Goal: Information Seeking & Learning: Check status

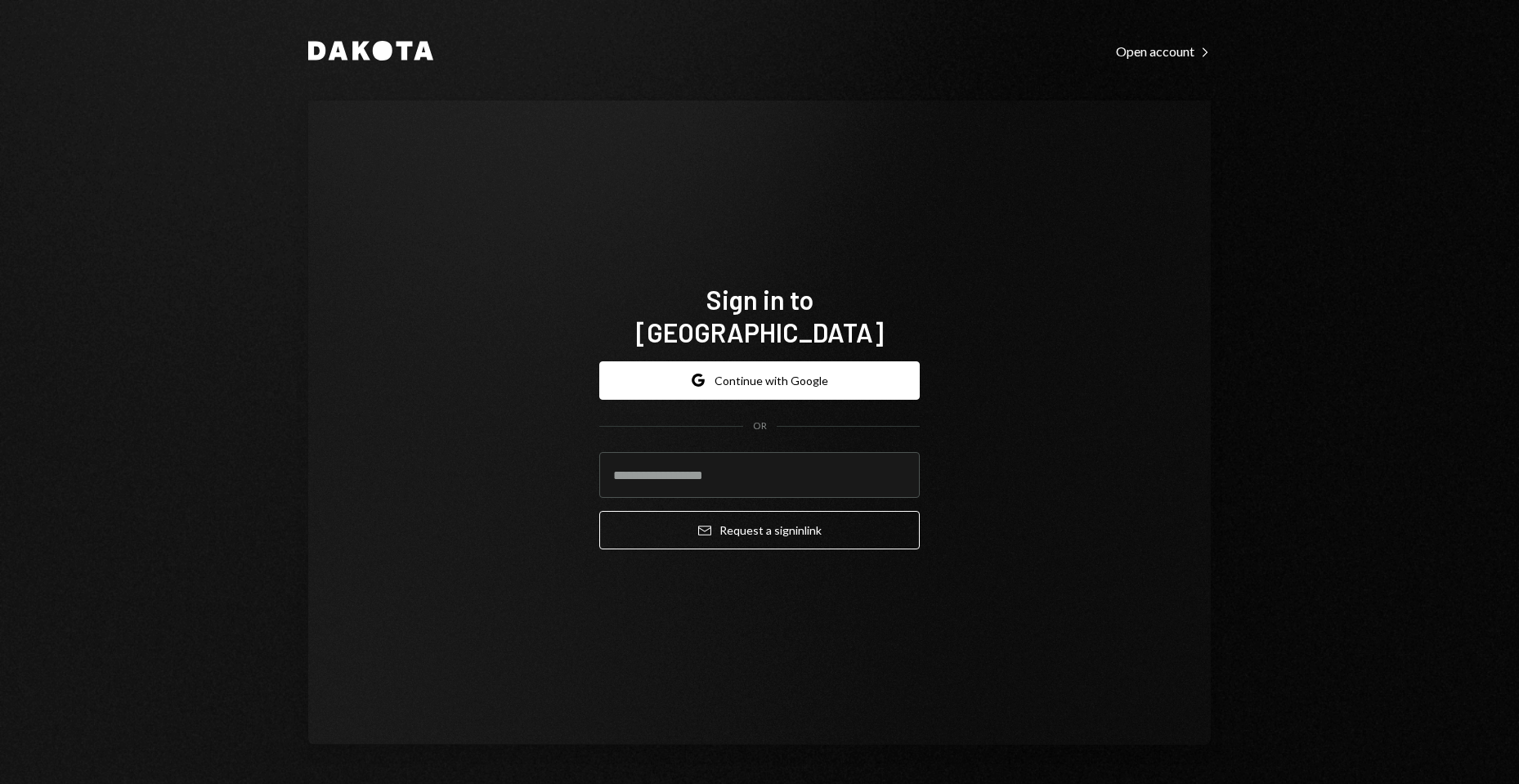
click at [794, 511] on button "Email Request a sign in link" at bounding box center [760, 530] width 321 height 39
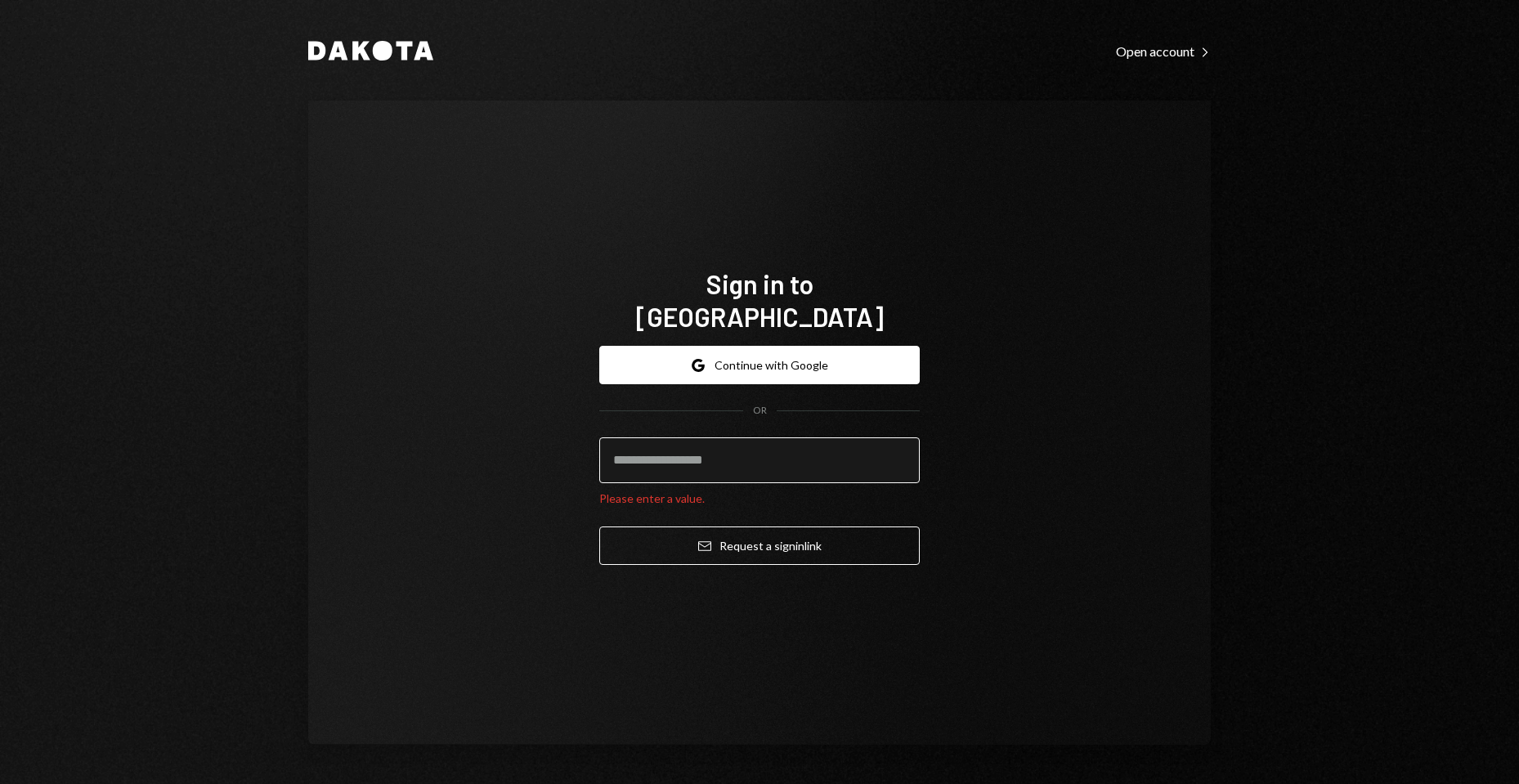
click at [896, 437] on input "email" at bounding box center [760, 460] width 321 height 46
click at [0, 783] on com-1password-button at bounding box center [0, 784] width 0 height 0
type input "**********"
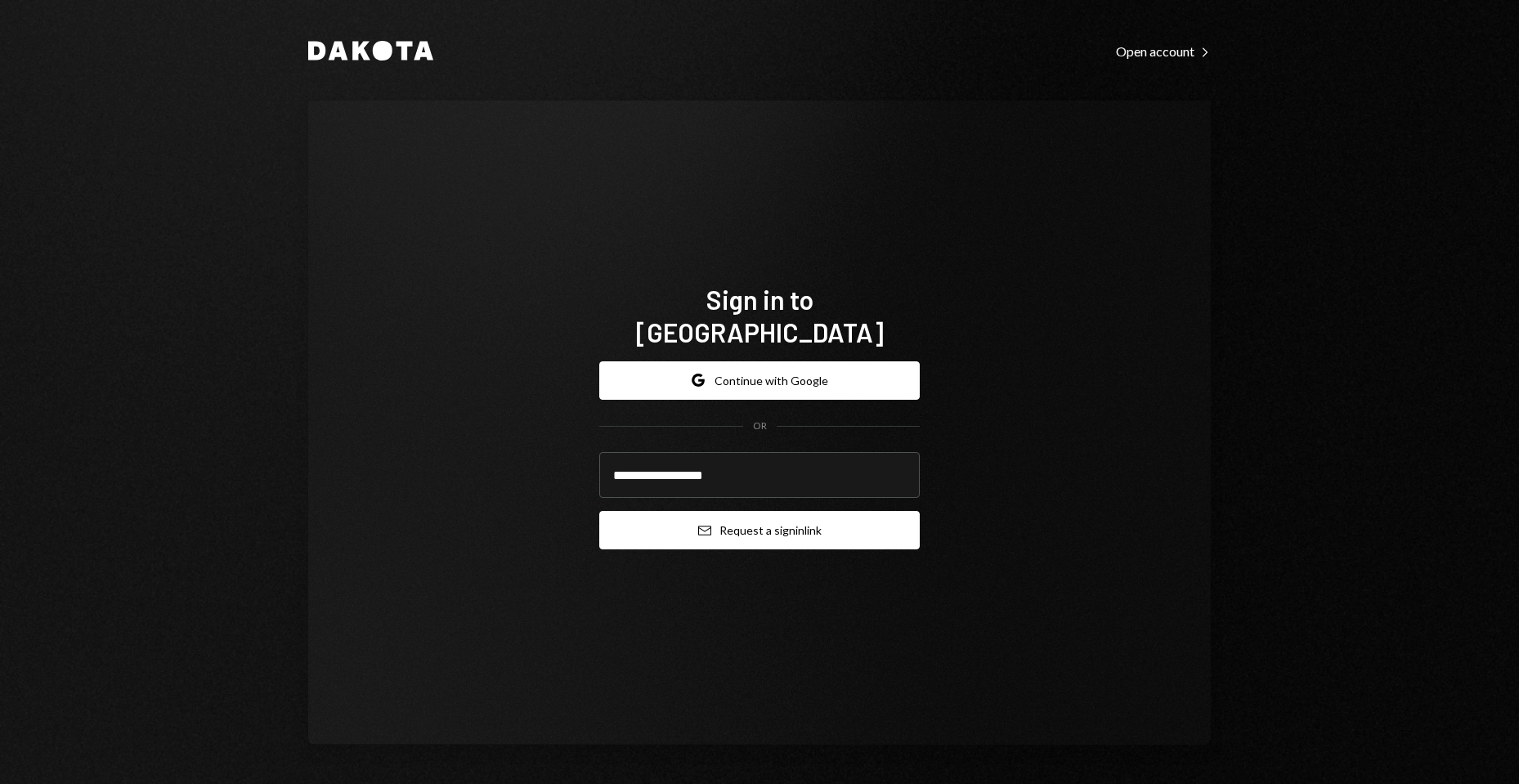
click at [756, 512] on button "Email Request a sign in link" at bounding box center [760, 530] width 321 height 39
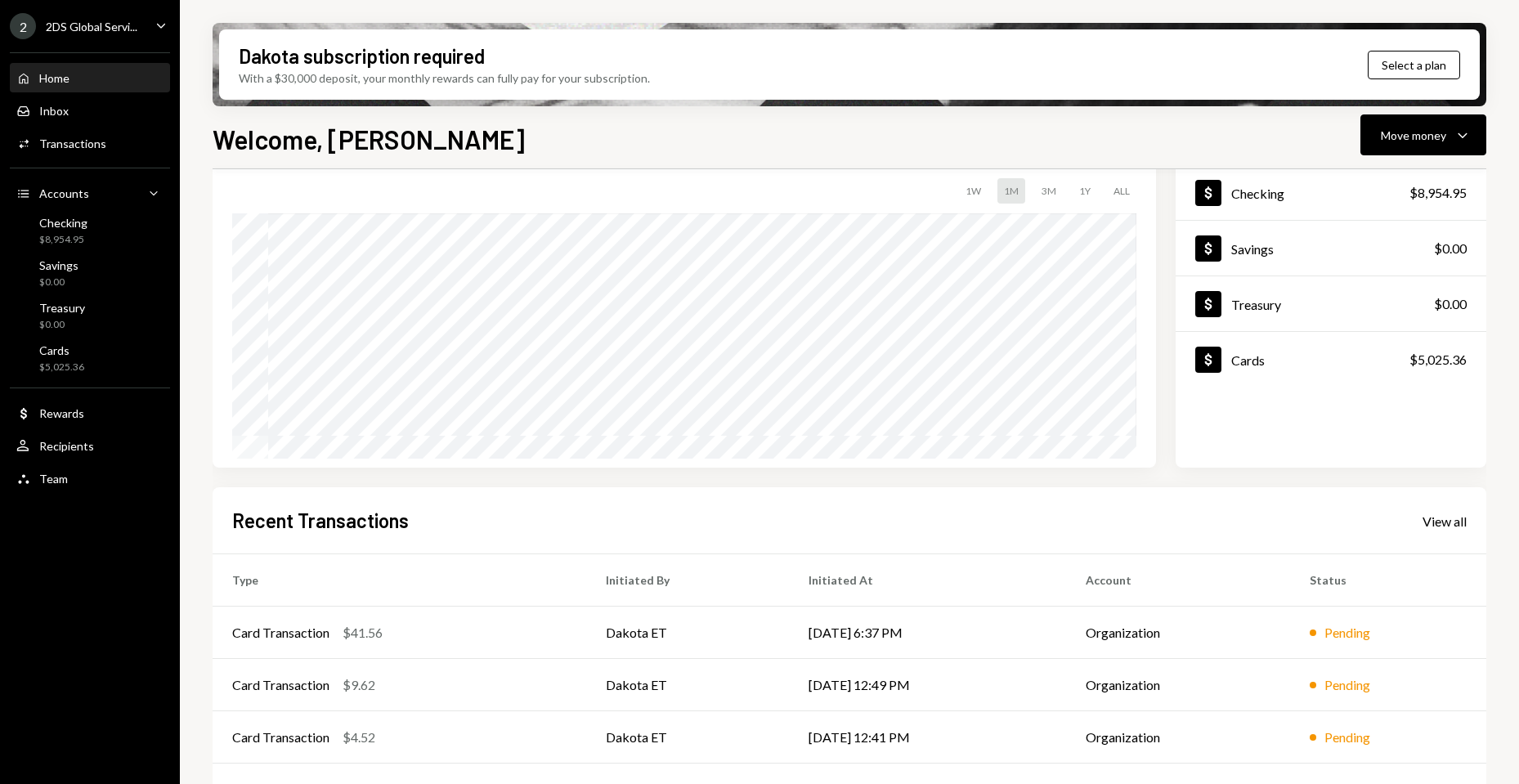
scroll to position [202, 0]
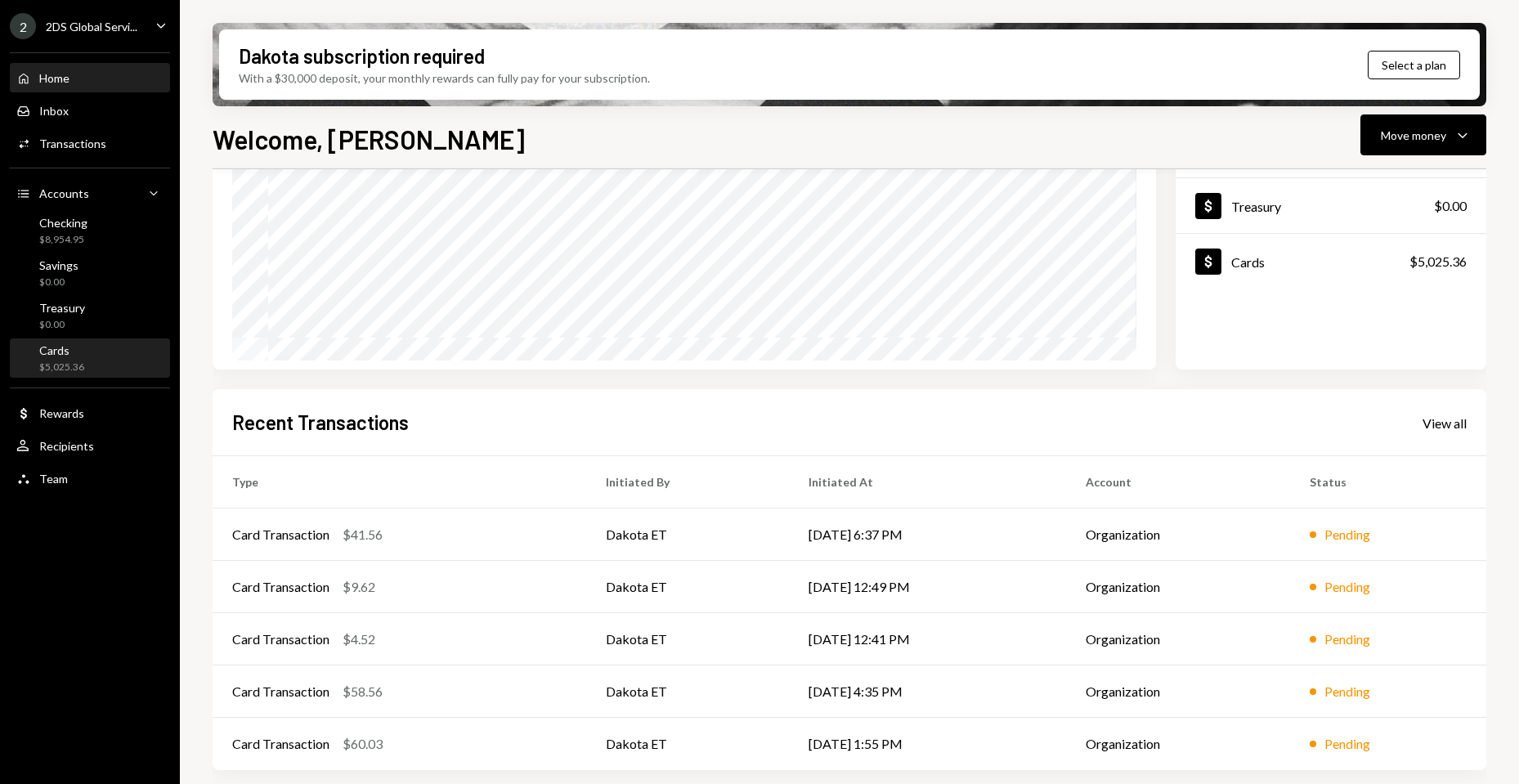
click at [84, 346] on div "Cards $5,025.36" at bounding box center [90, 359] width 148 height 31
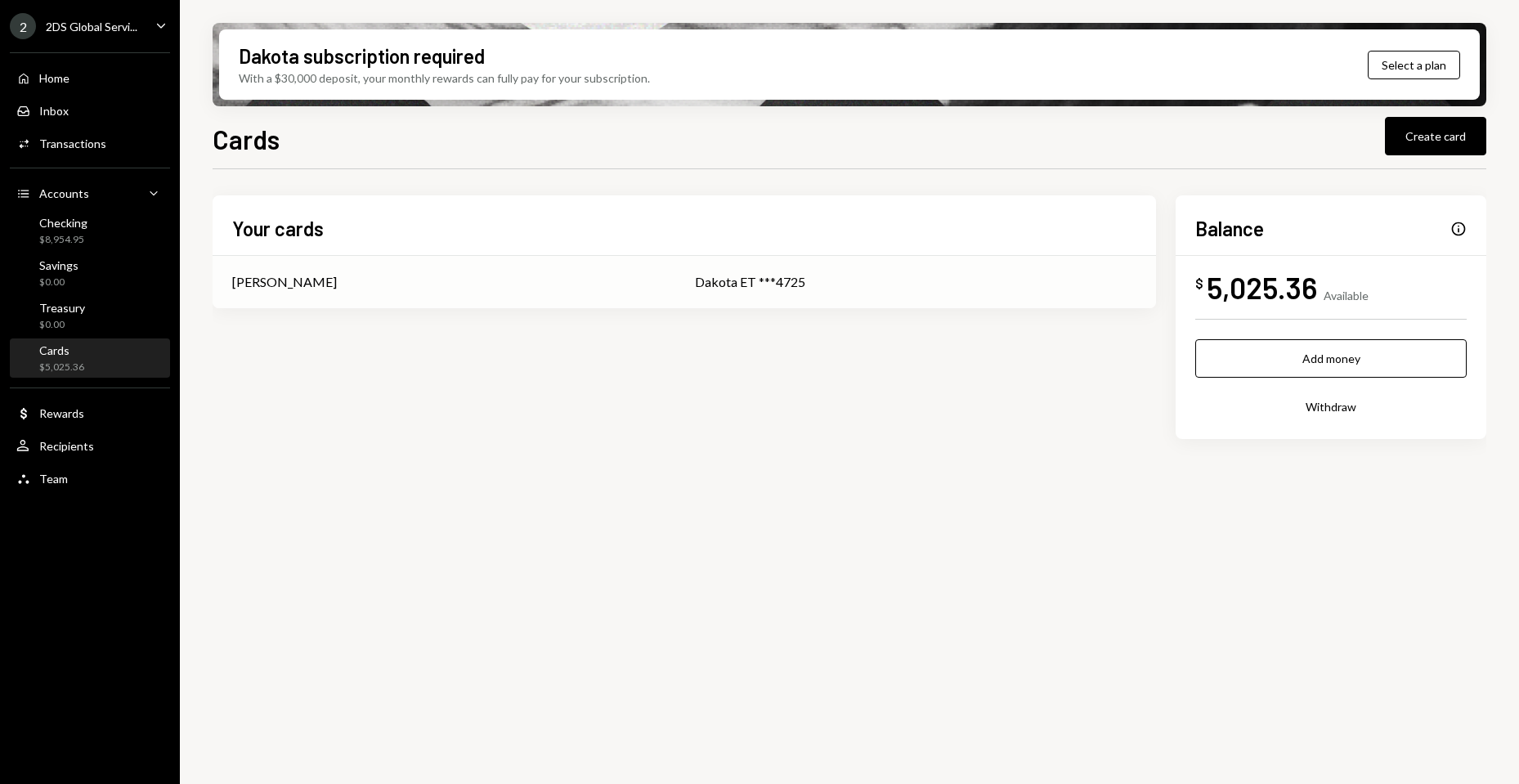
click at [522, 283] on div "Edoardo Troiani" at bounding box center [443, 282] width 424 height 20
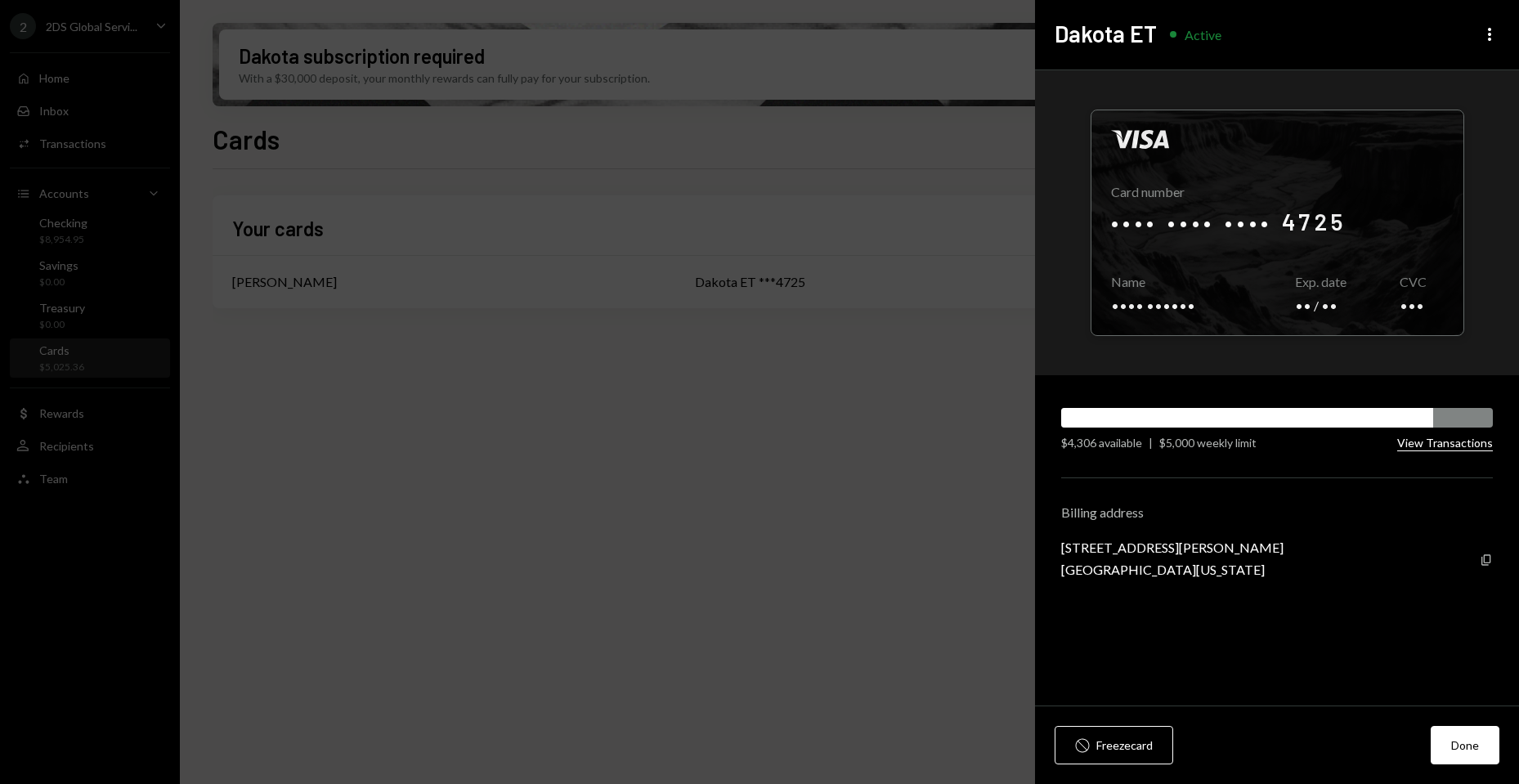
click at [1435, 449] on button "View Transactions" at bounding box center [1445, 443] width 96 height 16
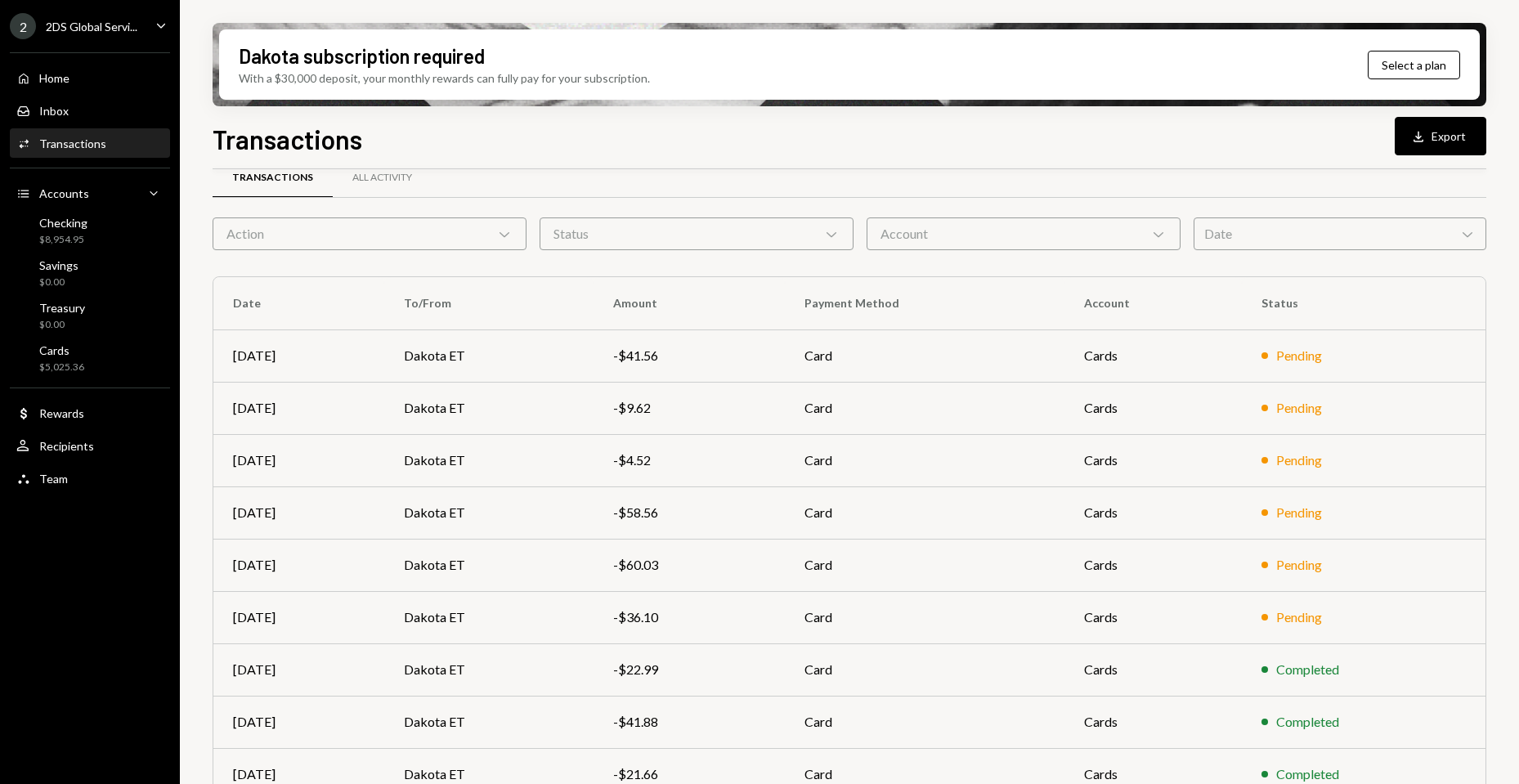
scroll to position [147, 0]
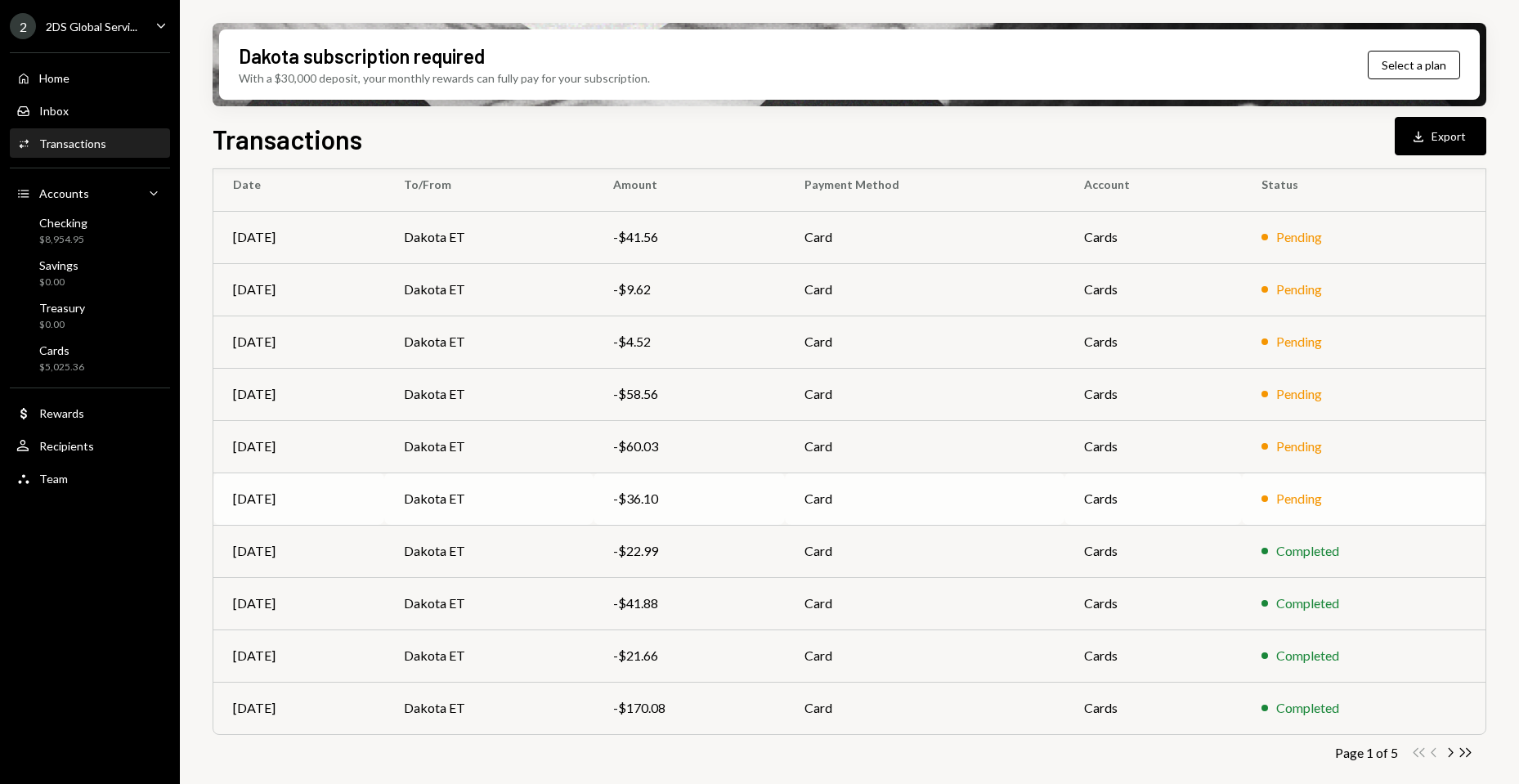
click at [448, 499] on td "Dakota ET" at bounding box center [490, 499] width 210 height 53
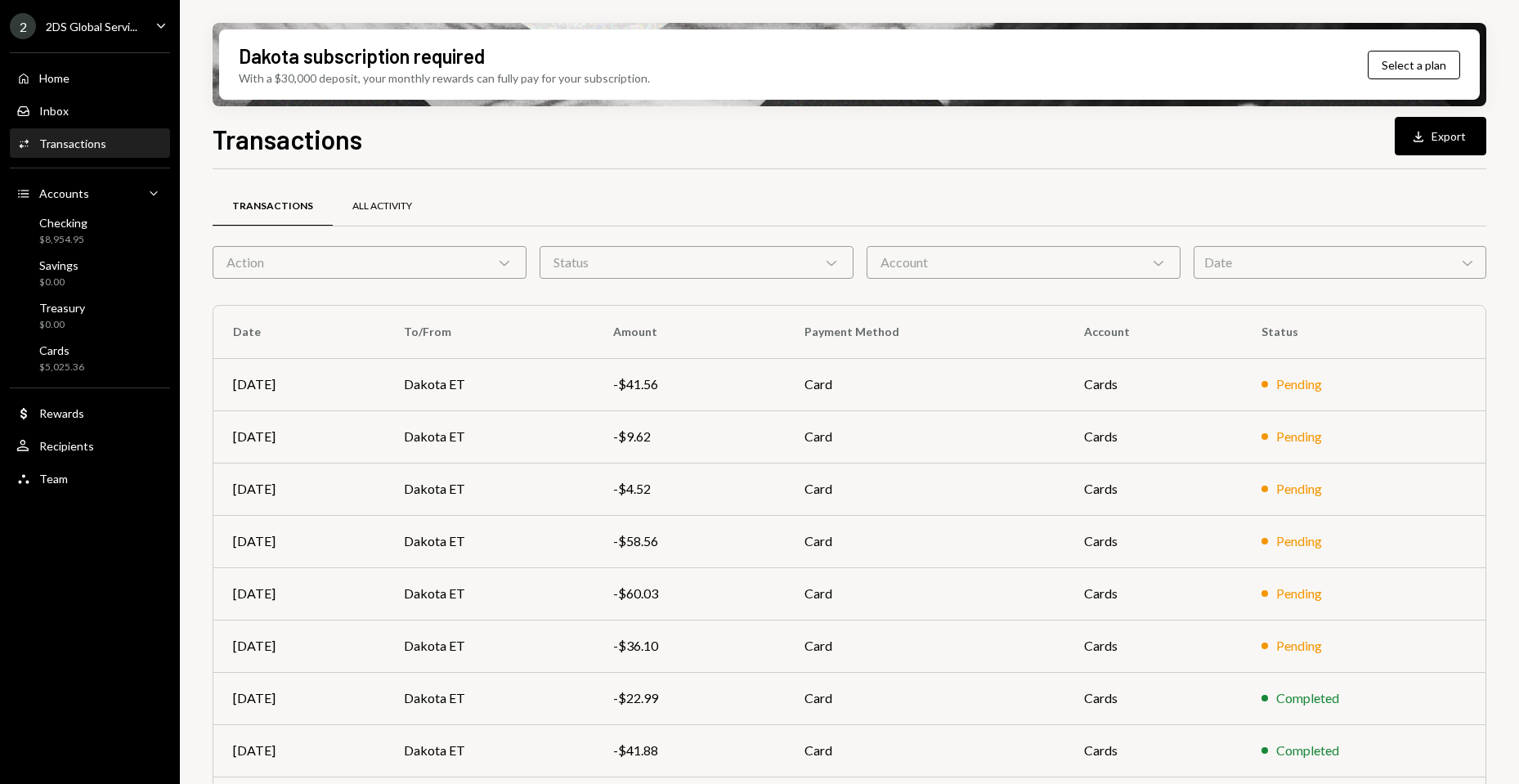
click at [387, 201] on div "All Activity" at bounding box center [382, 206] width 60 height 14
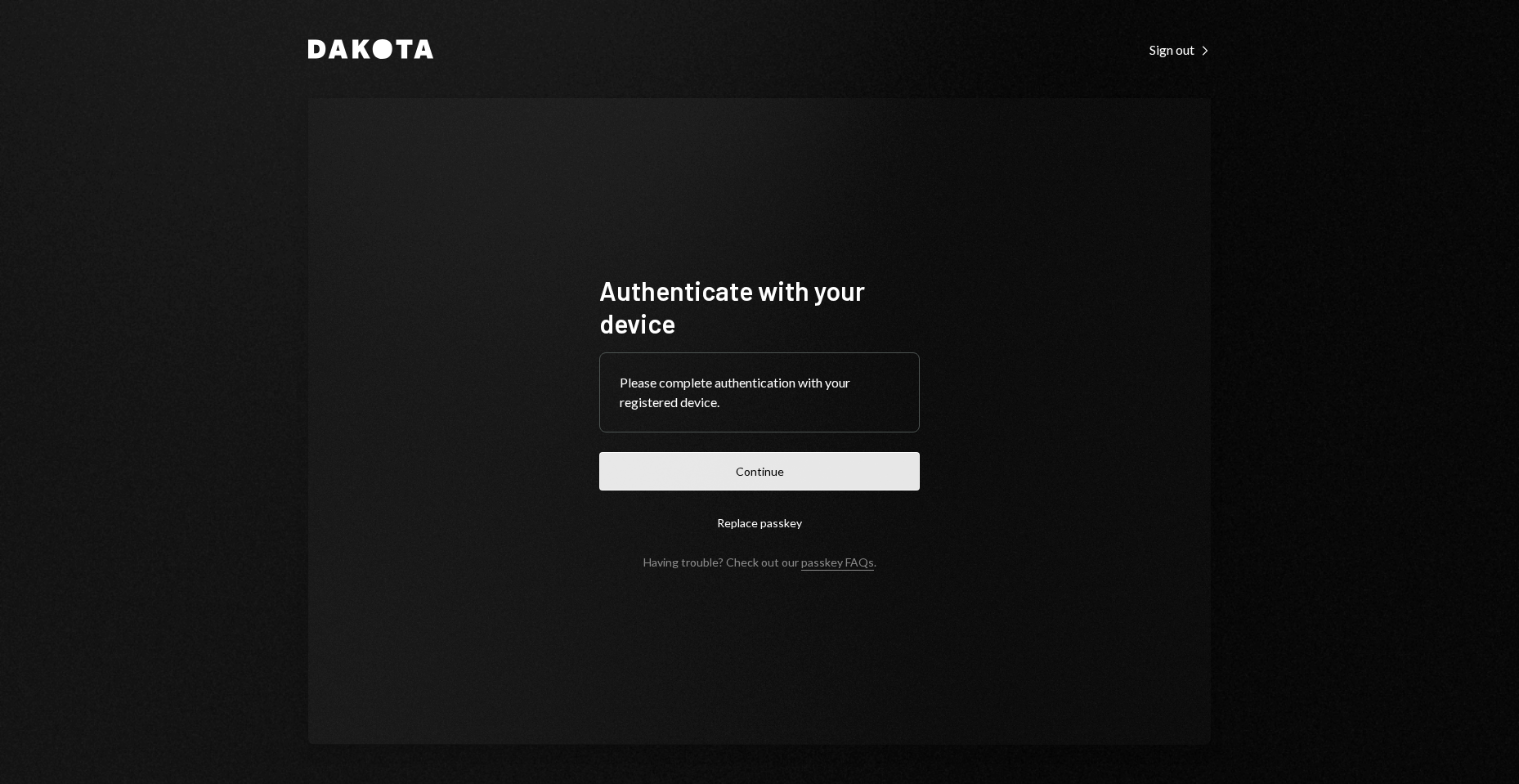
click at [772, 470] on button "Continue" at bounding box center [760, 471] width 321 height 39
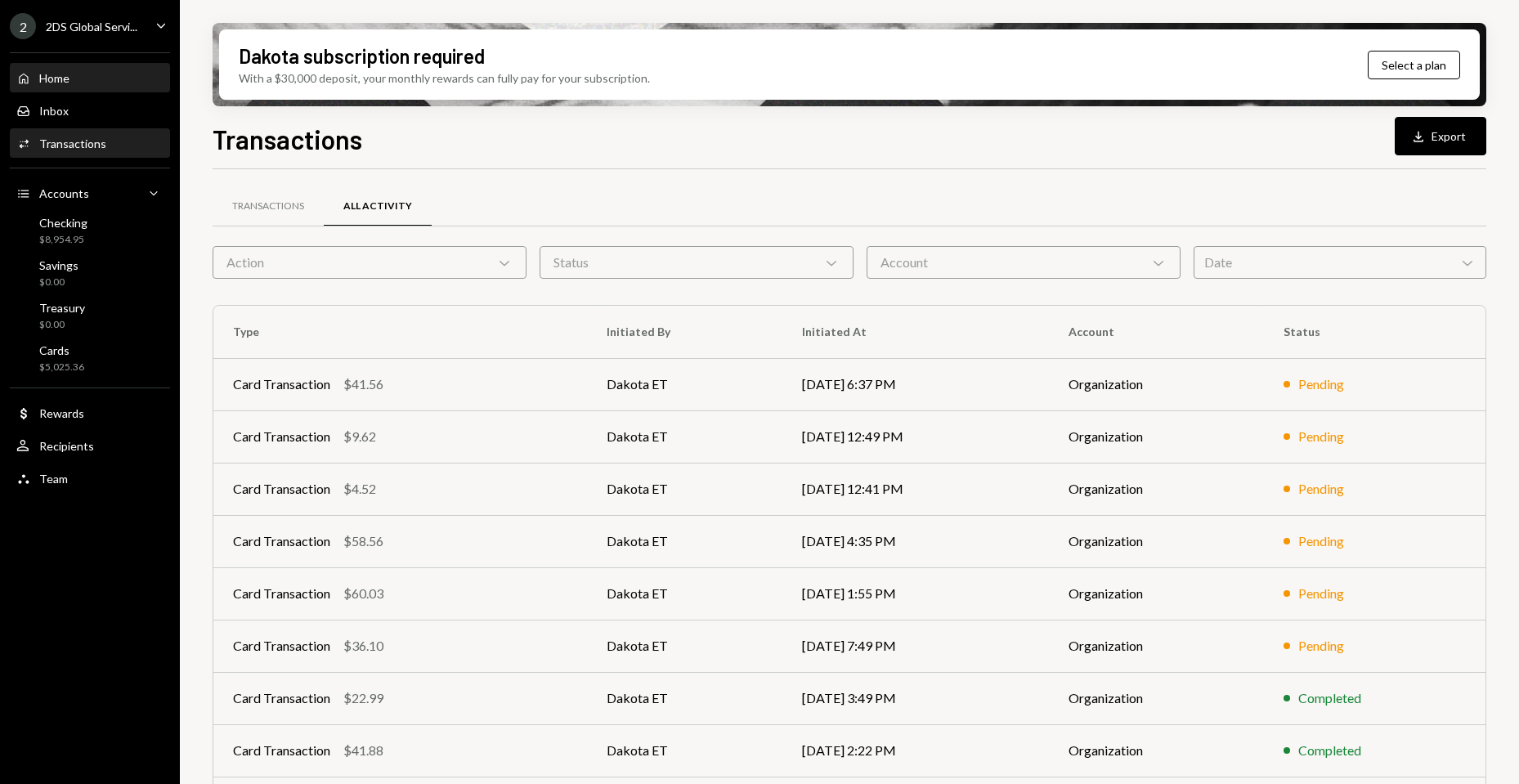
click at [78, 78] on div "Home Home" at bounding box center [90, 78] width 148 height 15
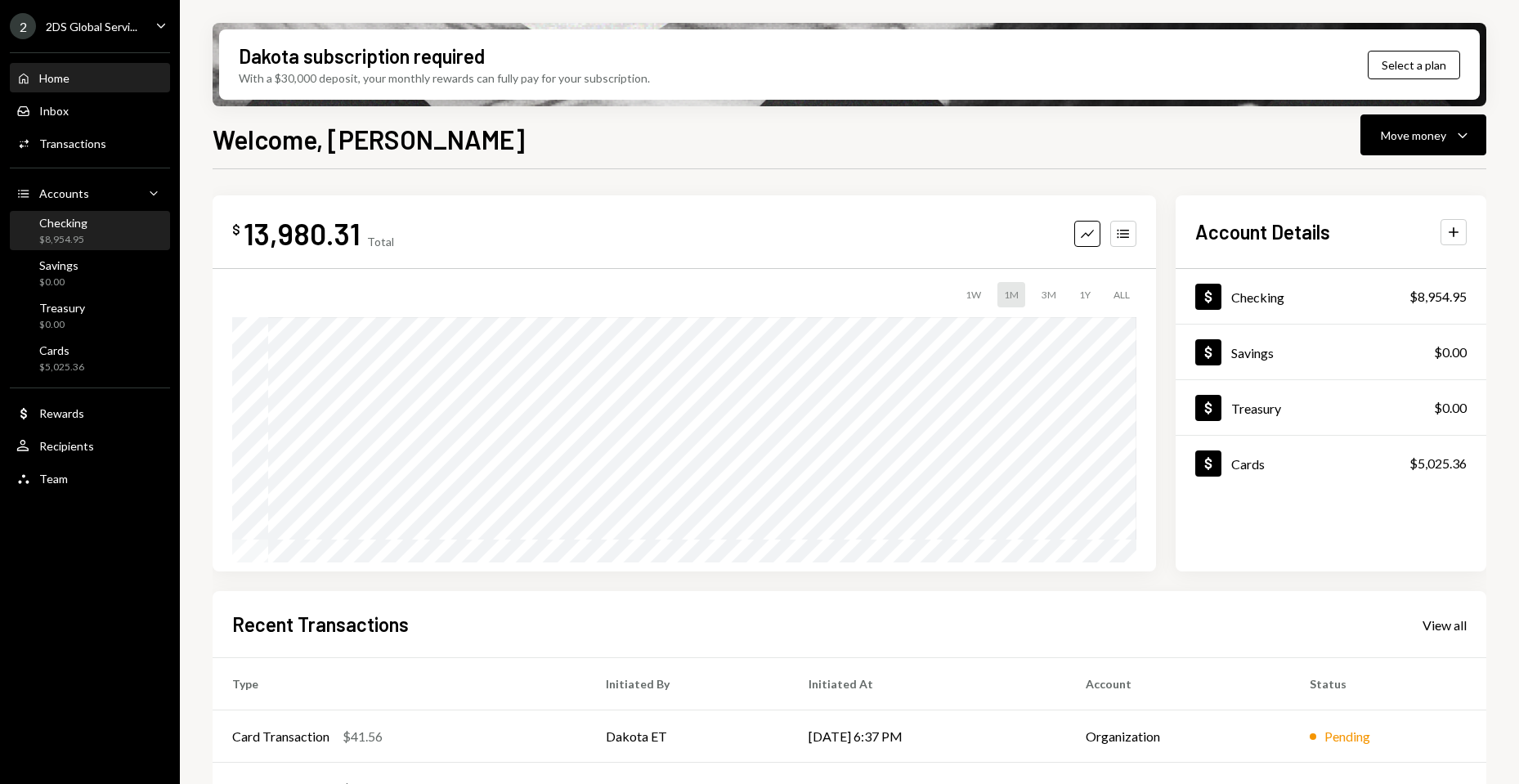
click at [74, 235] on div "$8,954.95" at bounding box center [63, 240] width 48 height 14
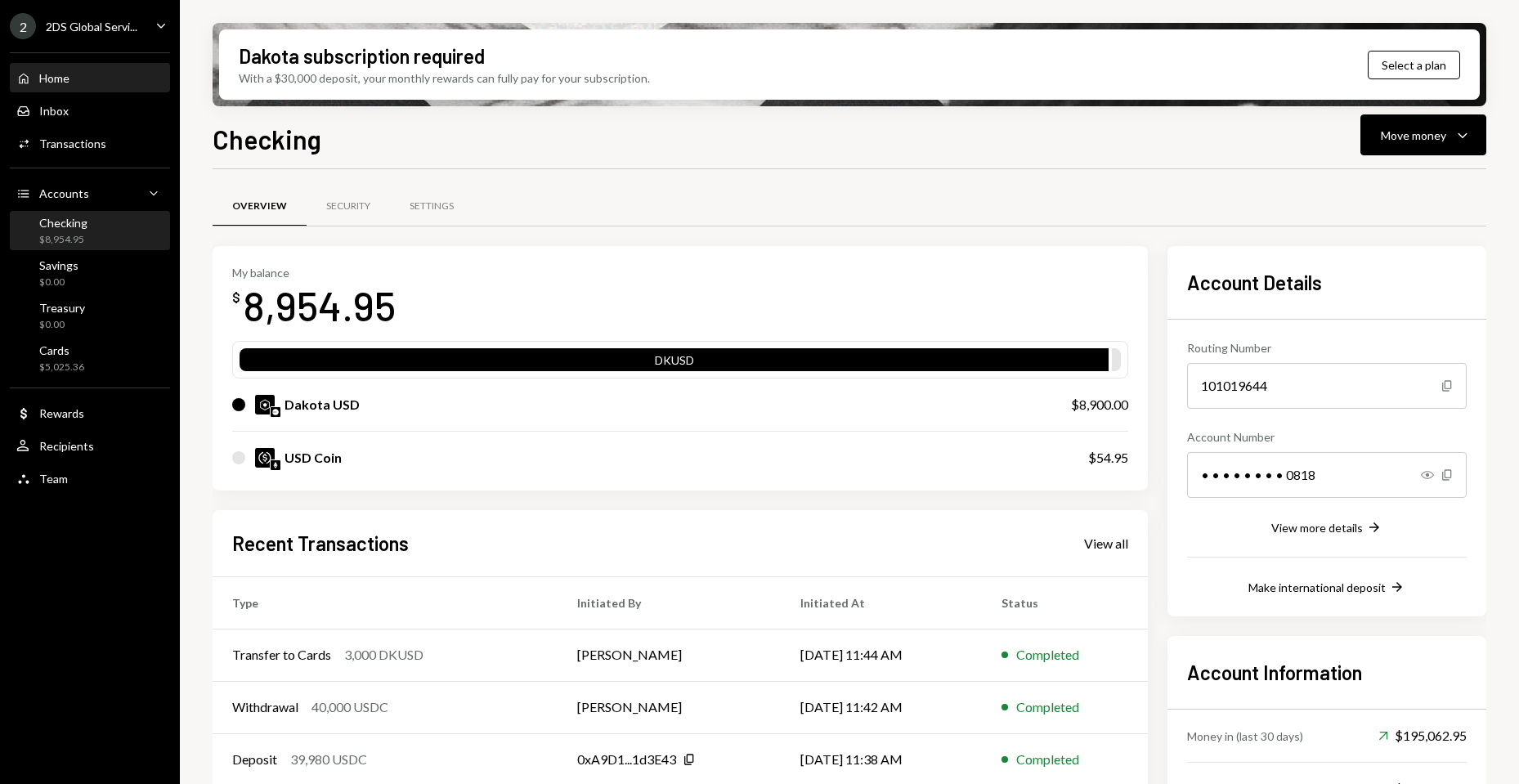
click at [60, 71] on div "Home Home" at bounding box center [43, 78] width 53 height 15
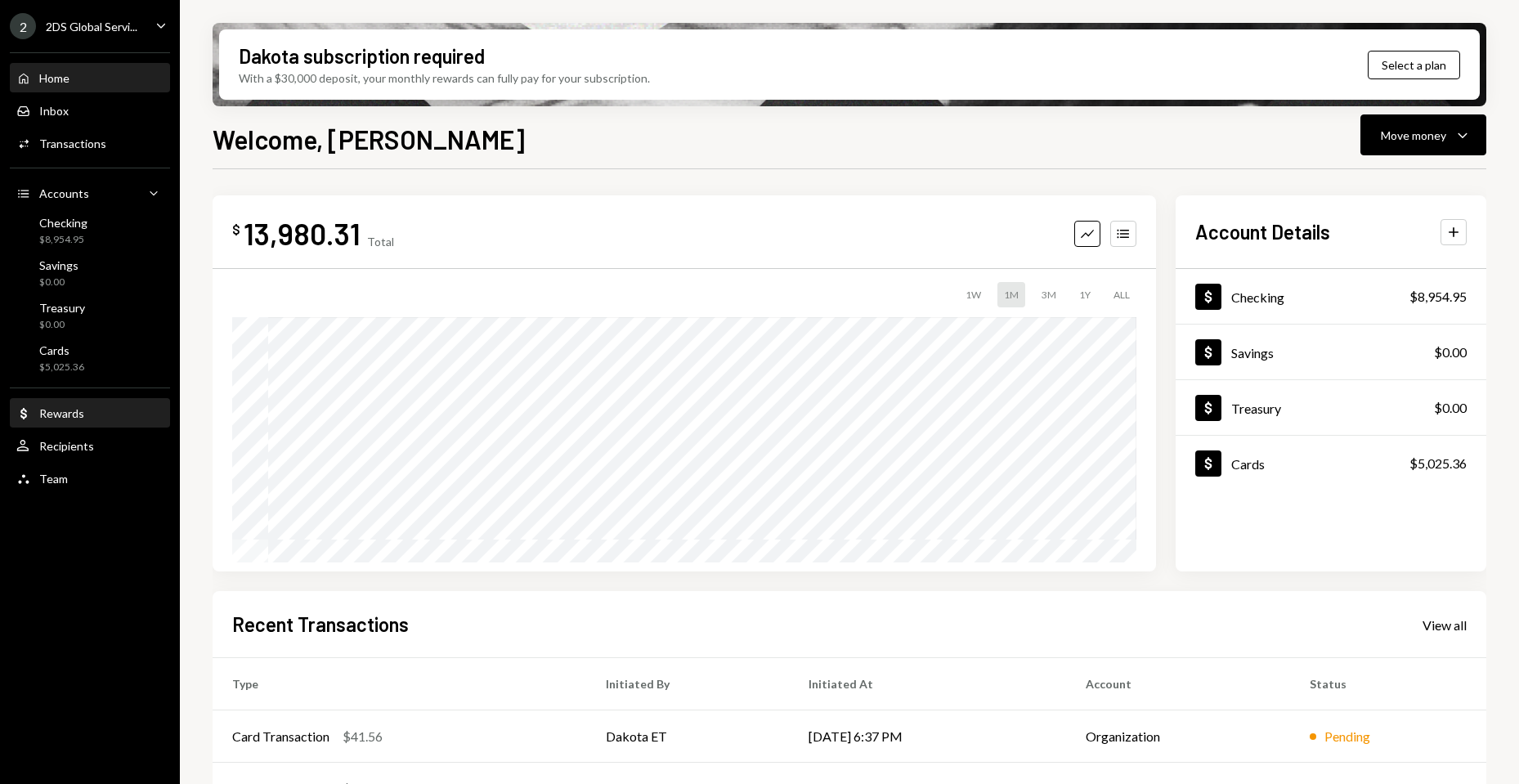
click at [97, 406] on div "Dollar Rewards" at bounding box center [90, 413] width 148 height 15
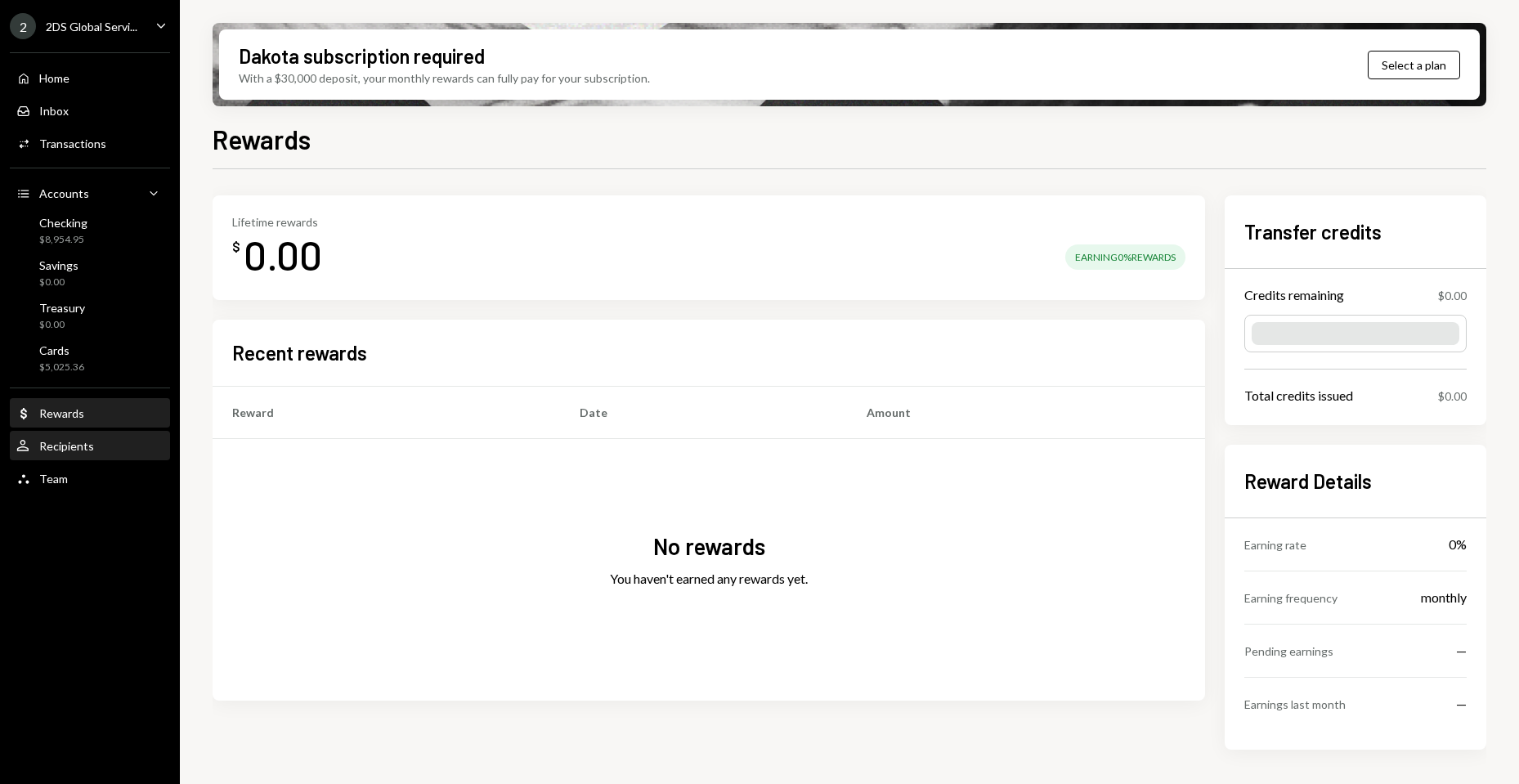
click at [91, 442] on div "Recipients" at bounding box center [66, 446] width 55 height 14
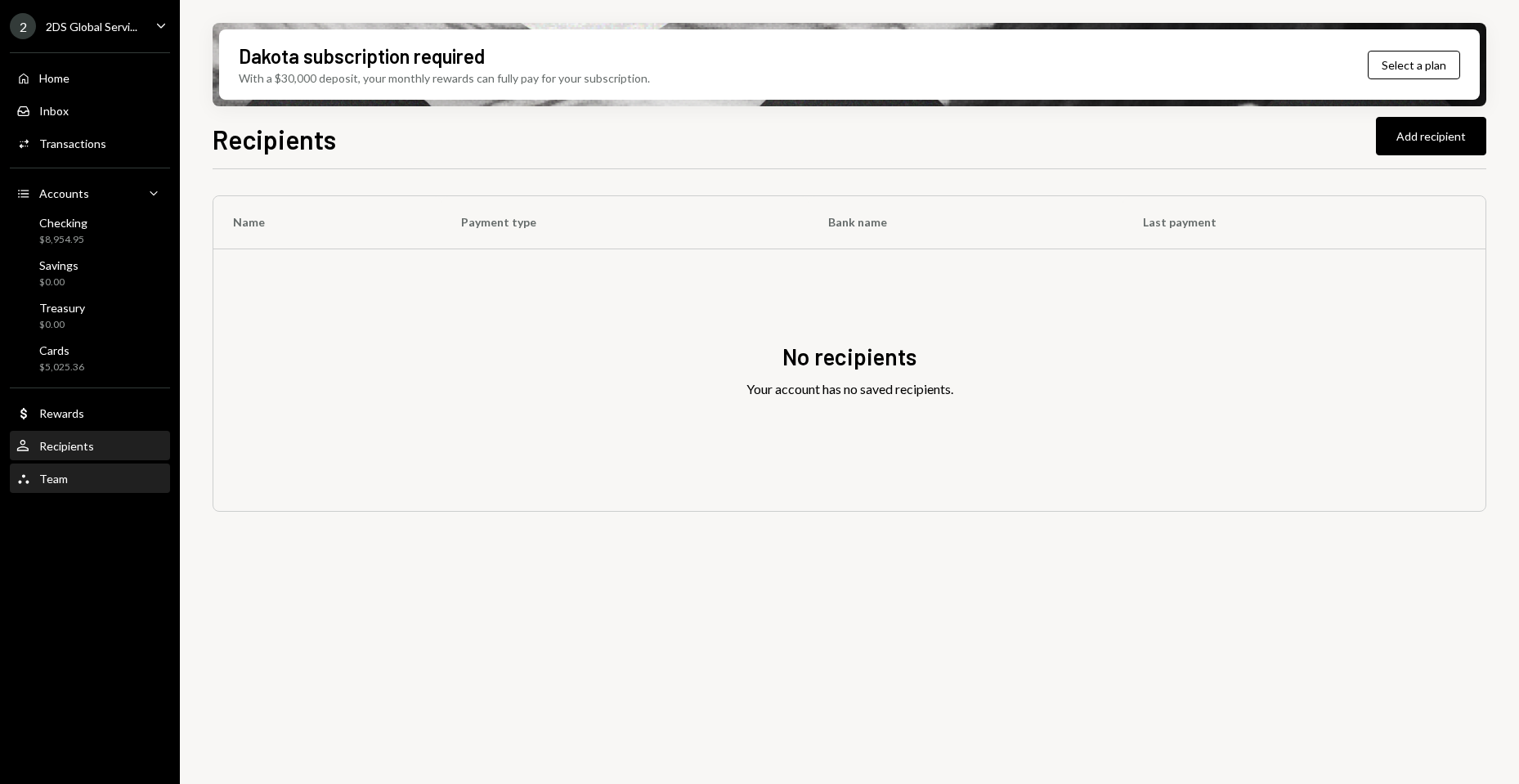
click at [88, 475] on div "Team Team" at bounding box center [90, 479] width 148 height 15
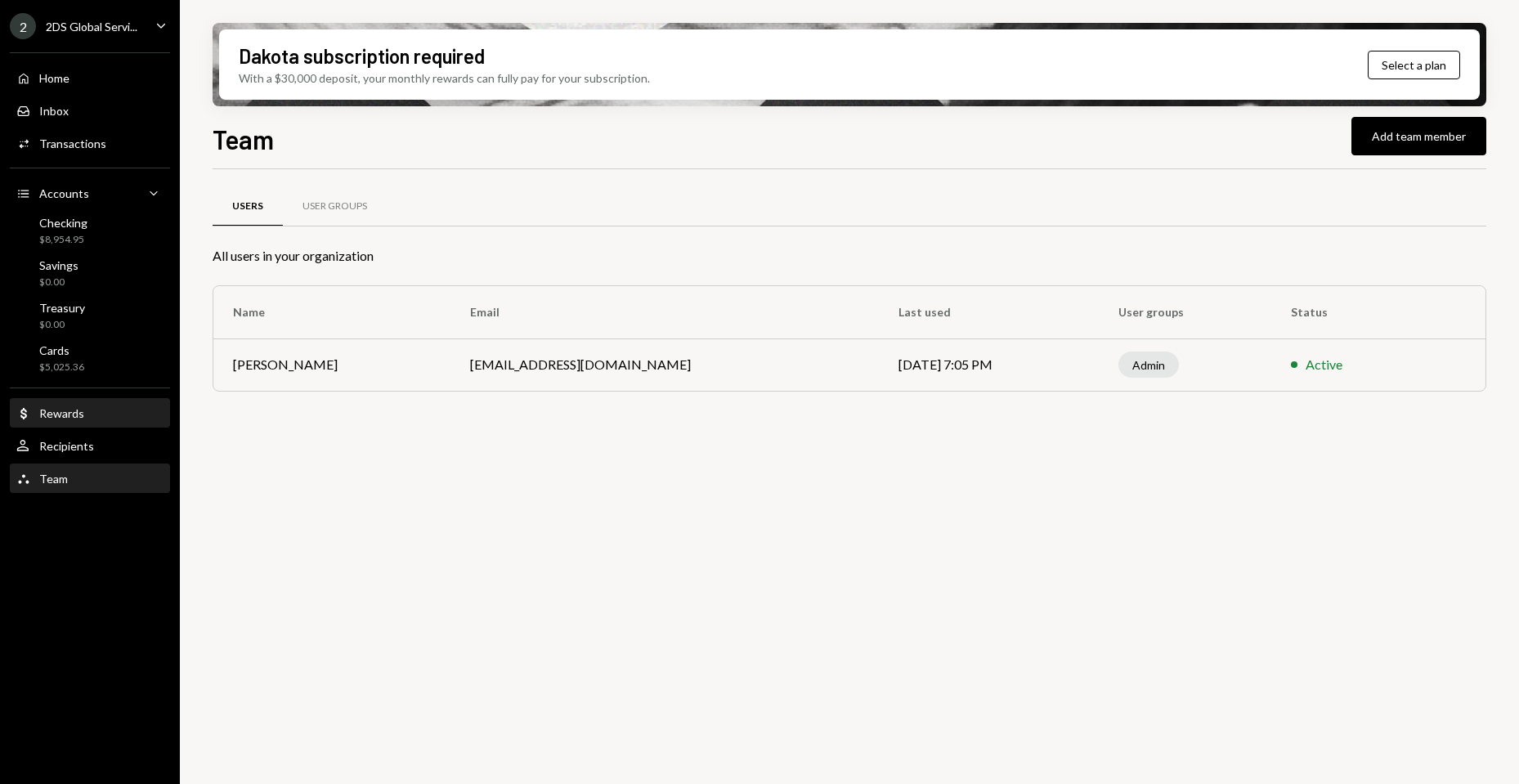
click at [112, 417] on div "Dollar Rewards" at bounding box center [90, 413] width 148 height 15
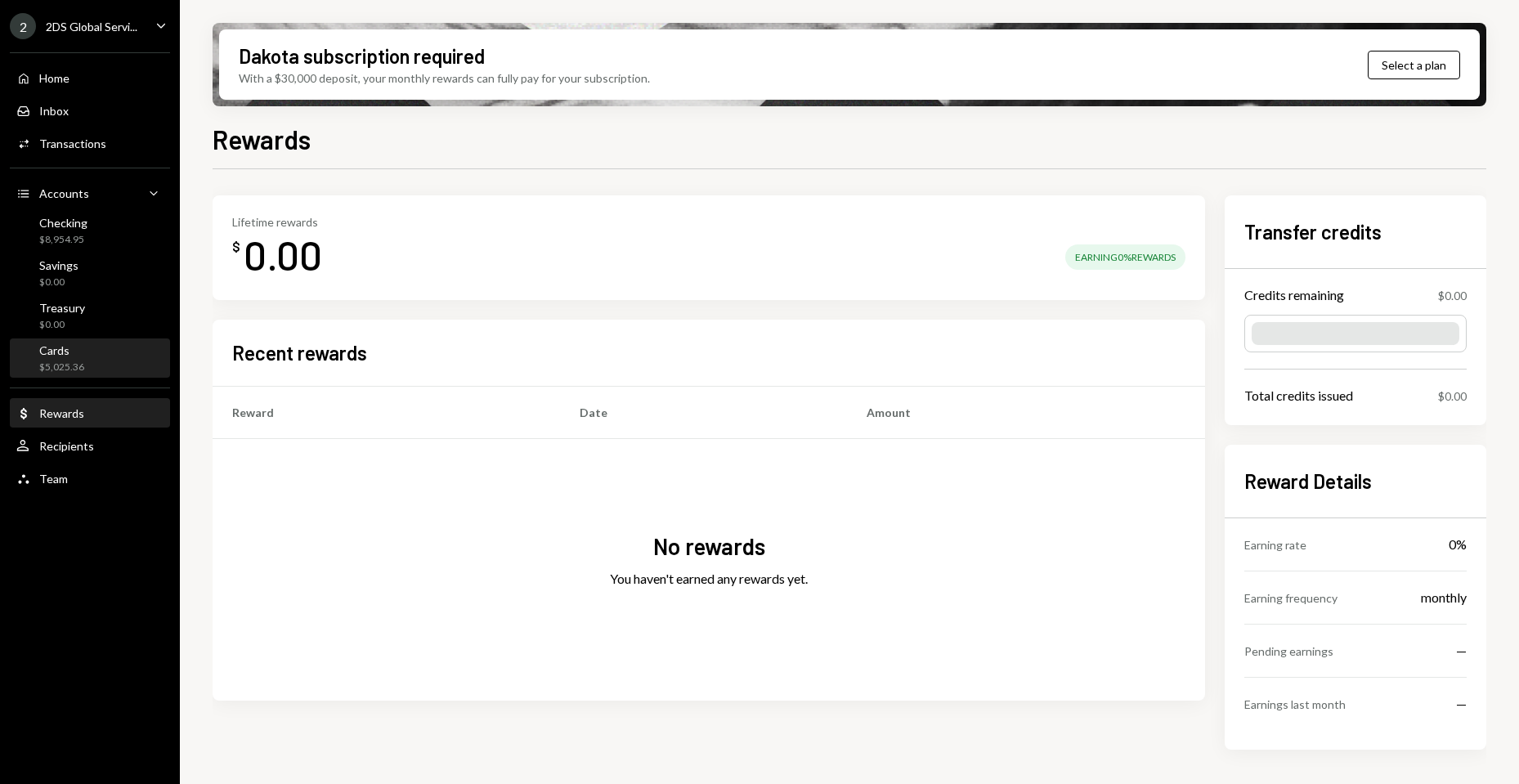
click at [100, 350] on div "Cards $5,025.36" at bounding box center [90, 359] width 148 height 31
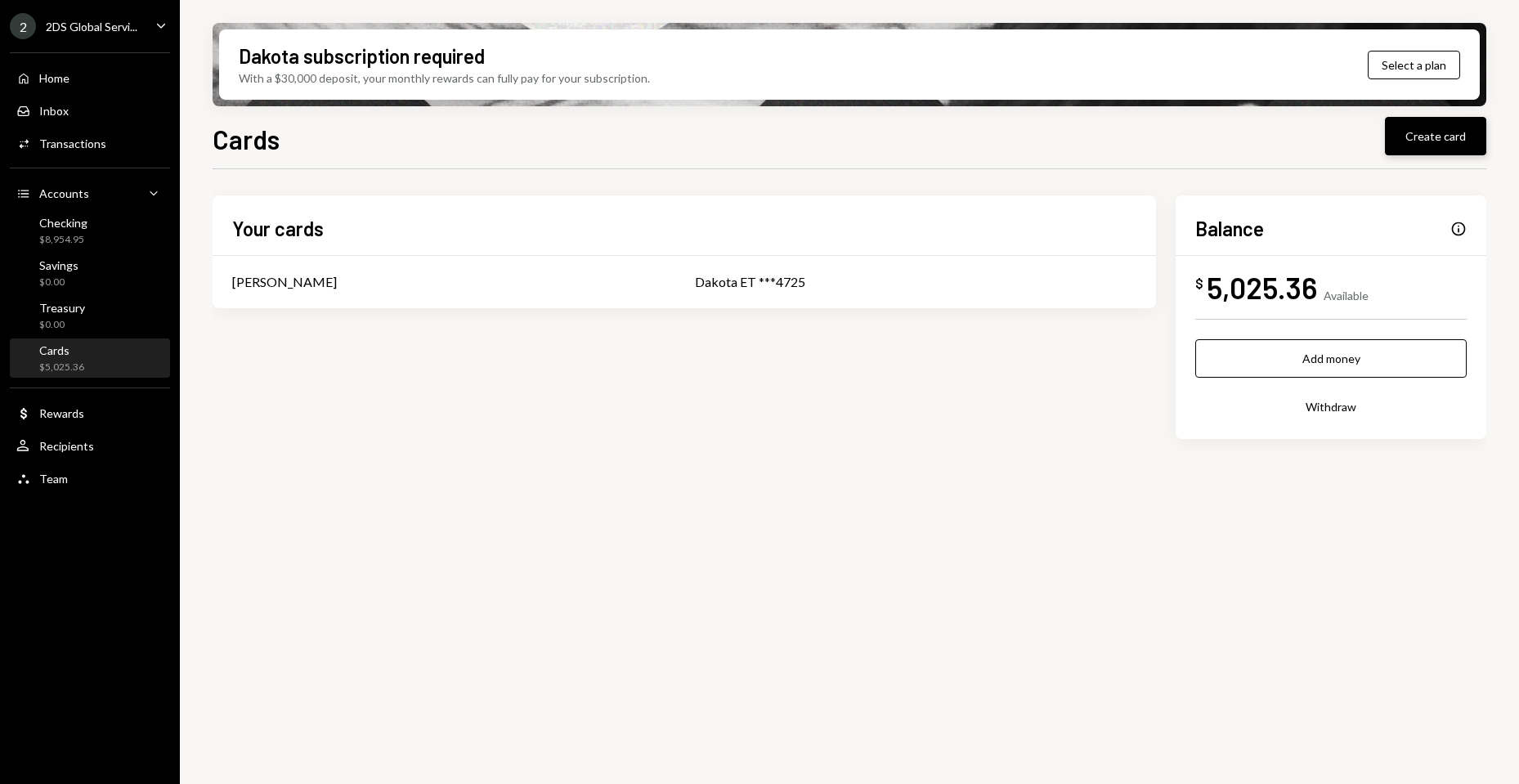
click at [1417, 125] on button "Create card" at bounding box center [1436, 136] width 102 height 39
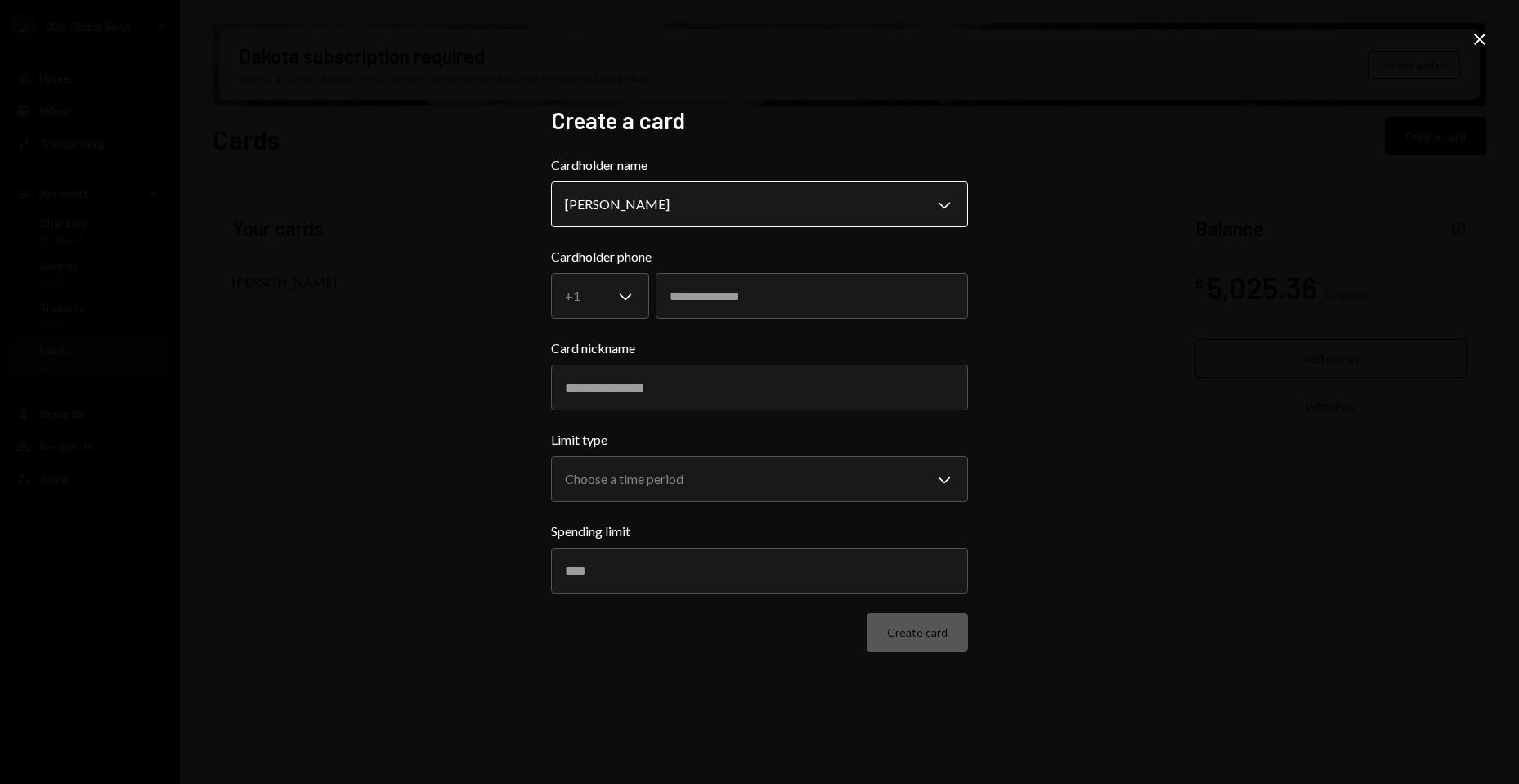
click at [794, 220] on body "**********" at bounding box center [759, 392] width 1519 height 784
click at [1221, 427] on div "**********" at bounding box center [759, 392] width 1519 height 784
click at [1465, 44] on div "**********" at bounding box center [759, 392] width 1519 height 784
click at [1472, 39] on icon "Close" at bounding box center [1479, 39] width 20 height 20
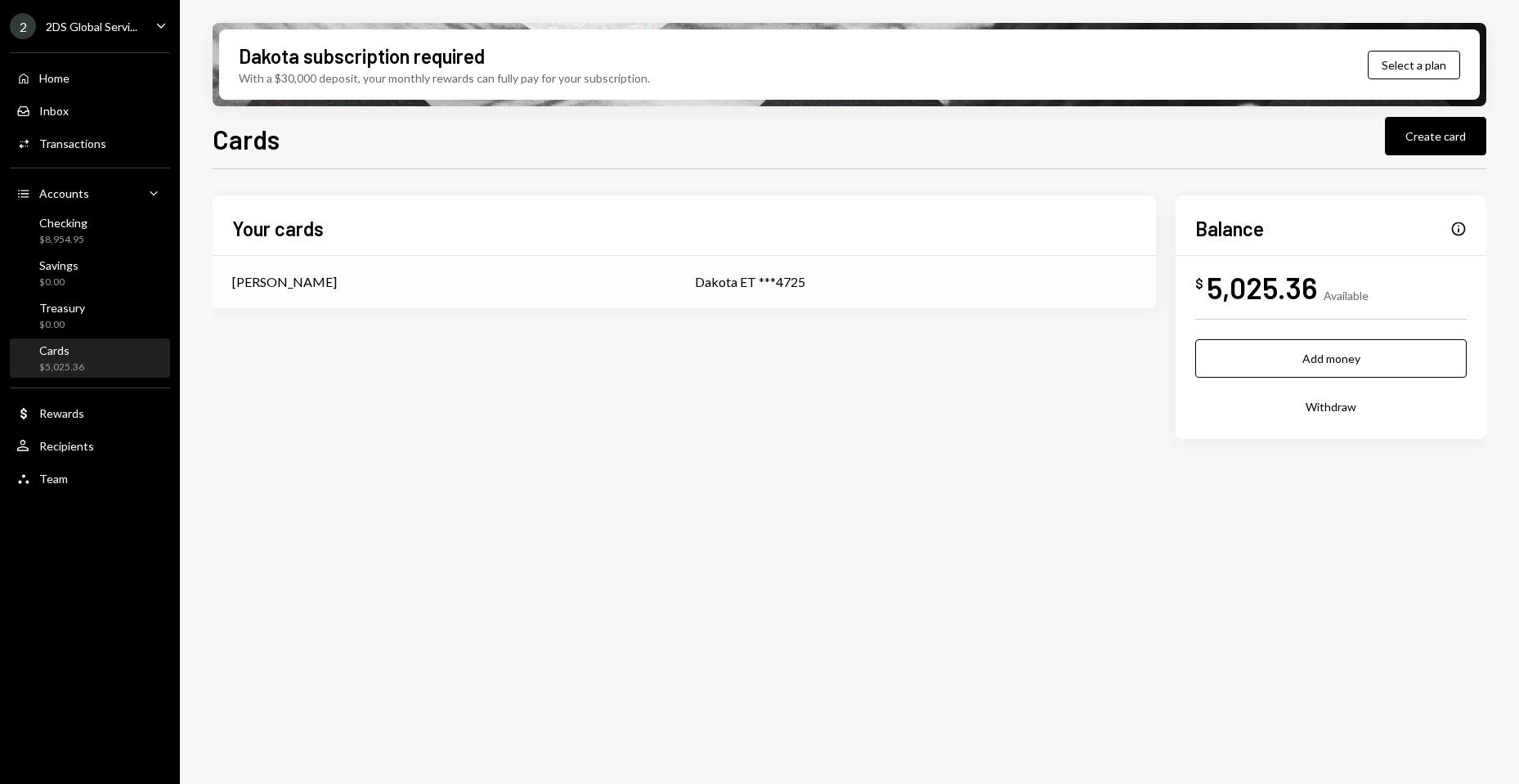
click at [445, 283] on div "Edoardo Troiani" at bounding box center [443, 282] width 424 height 20
click at [981, 286] on div "Dakota ET ***4725" at bounding box center [916, 282] width 442 height 20
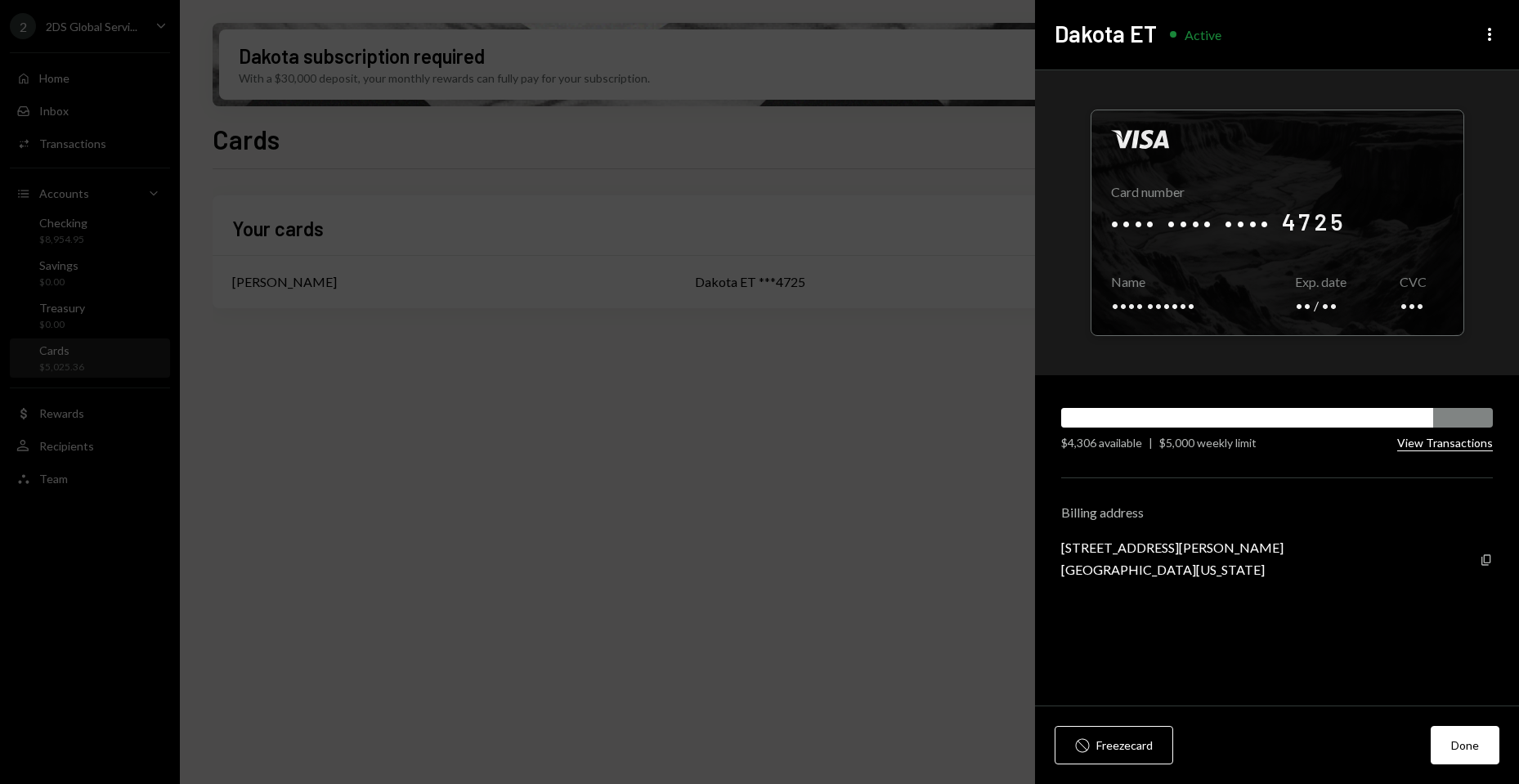
click at [1460, 441] on button "View Transactions" at bounding box center [1445, 443] width 96 height 16
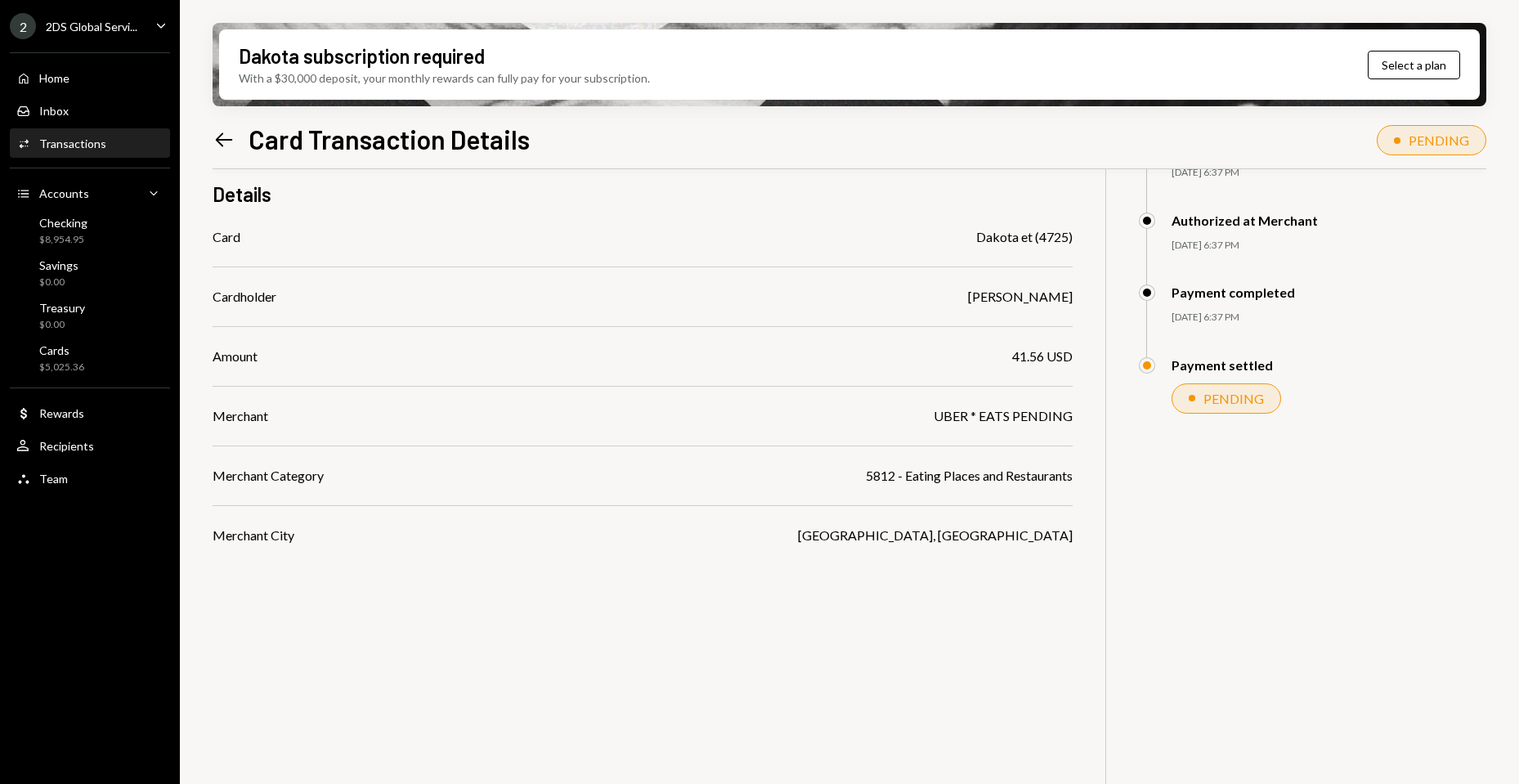
scroll to position [131, 0]
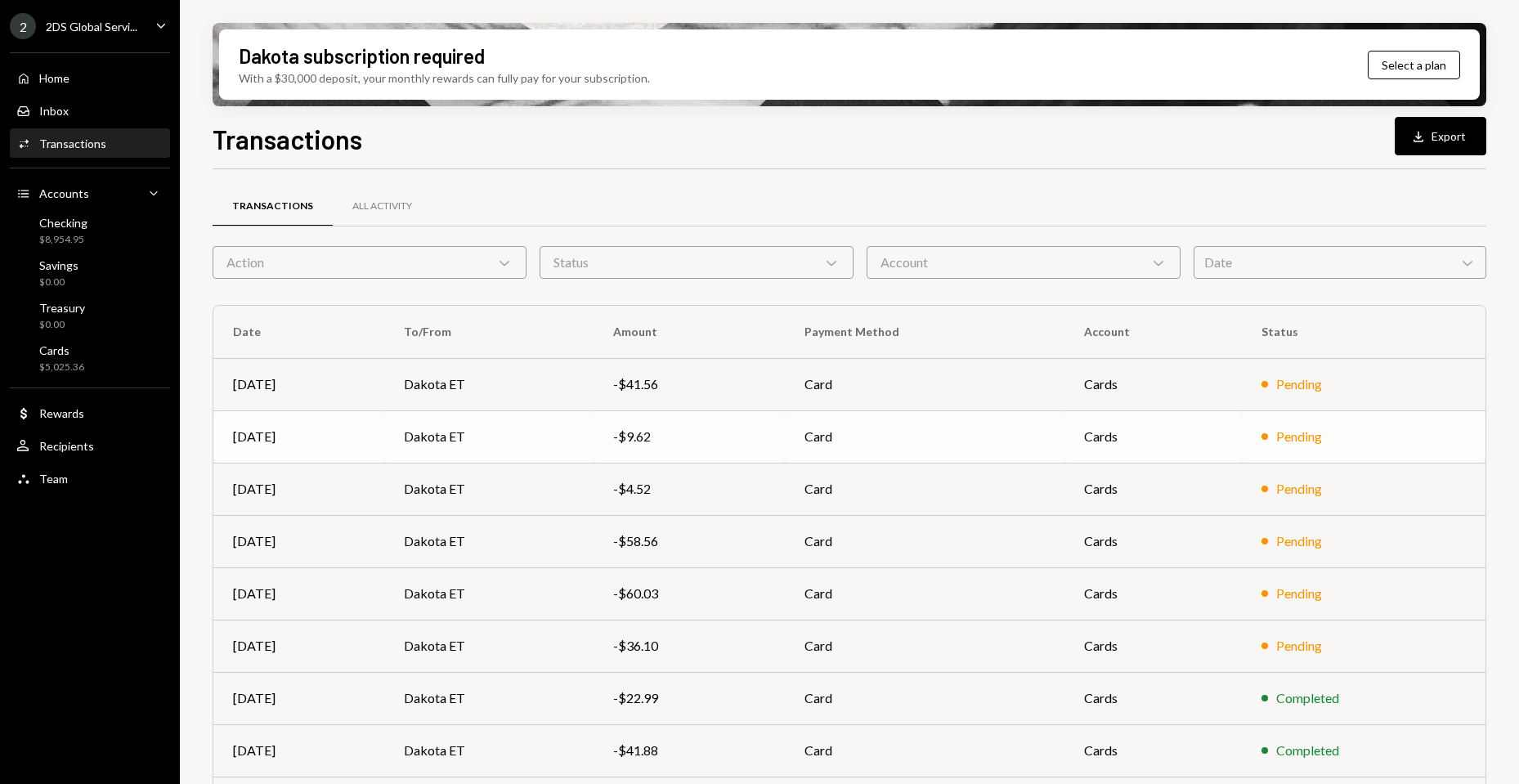
click at [650, 435] on div "-$9.62" at bounding box center [689, 436] width 152 height 20
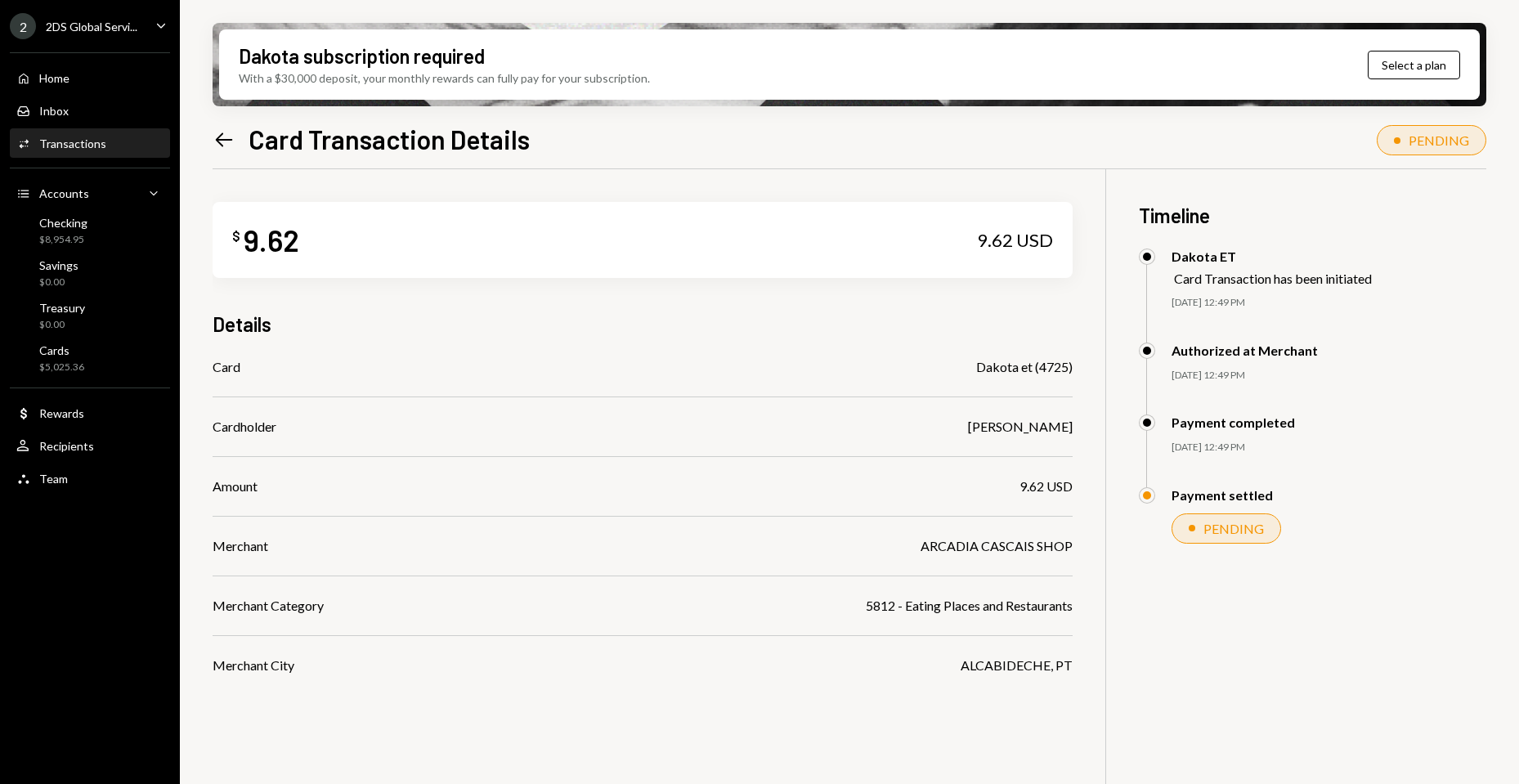
click at [319, 57] on div "Dakota subscription required" at bounding box center [361, 55] width 246 height 27
click at [1392, 57] on button "Select a plan" at bounding box center [1414, 65] width 92 height 28
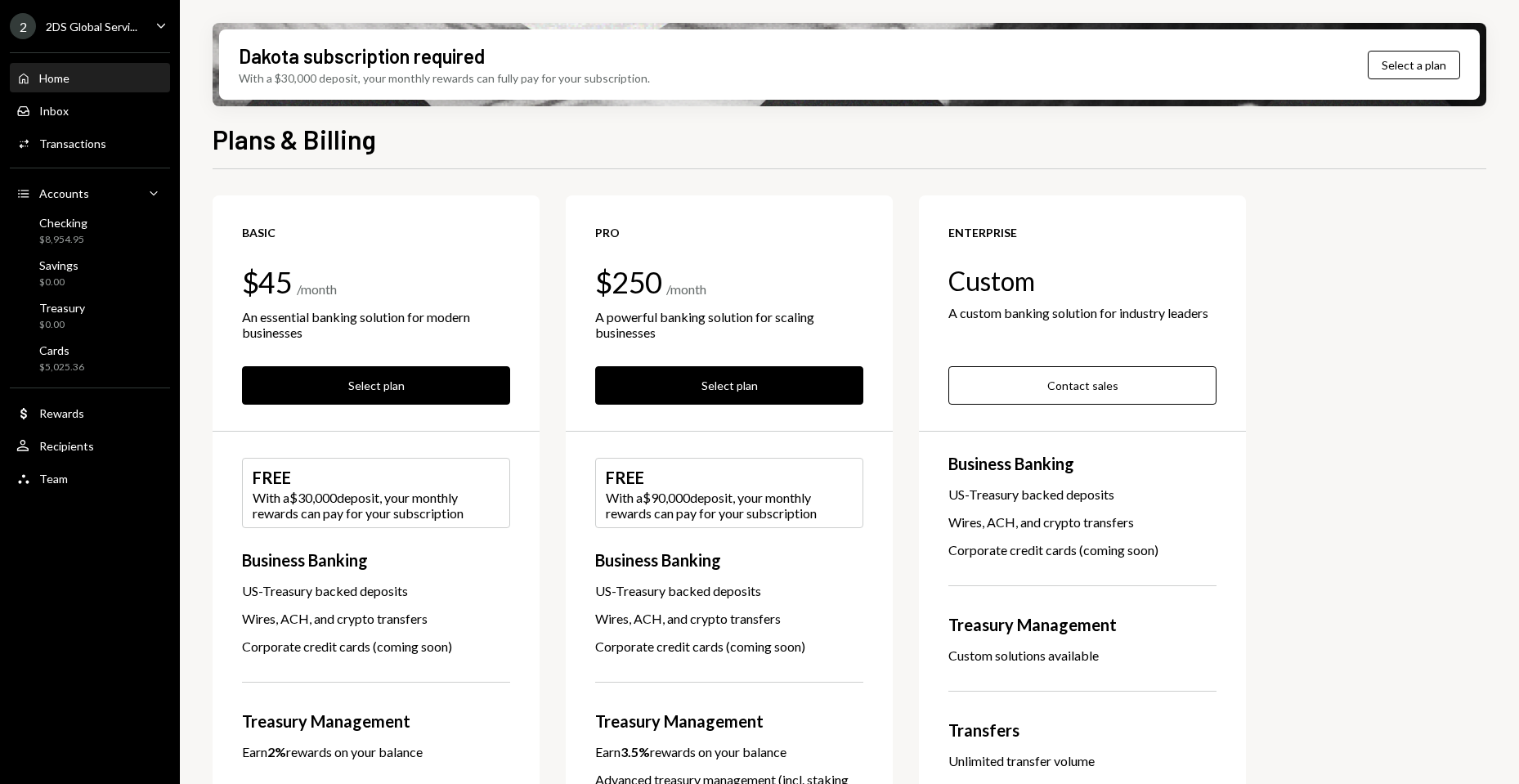
click at [78, 78] on div "Home Home" at bounding box center [90, 78] width 148 height 15
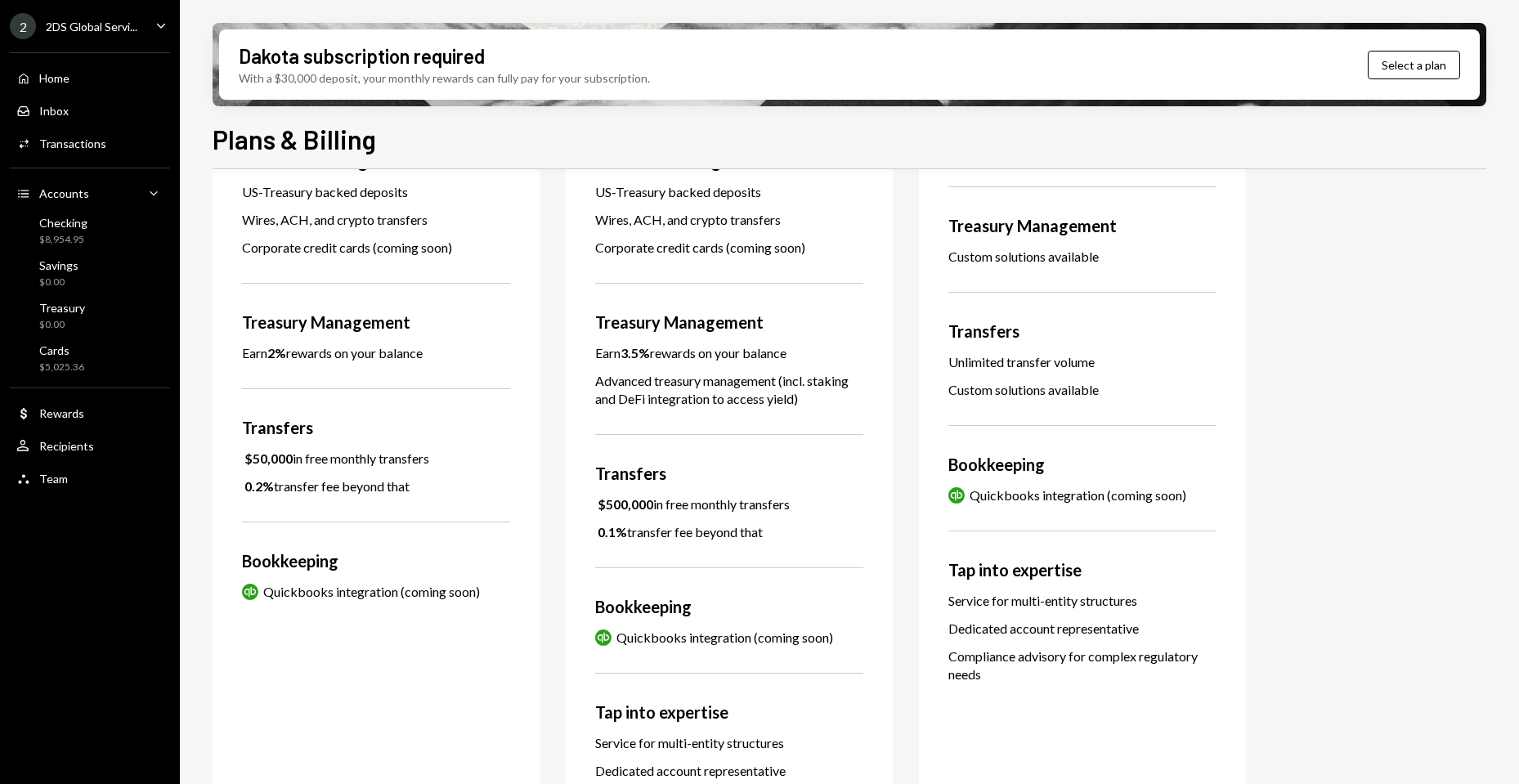
scroll to position [409, 0]
